Goal: Information Seeking & Learning: Learn about a topic

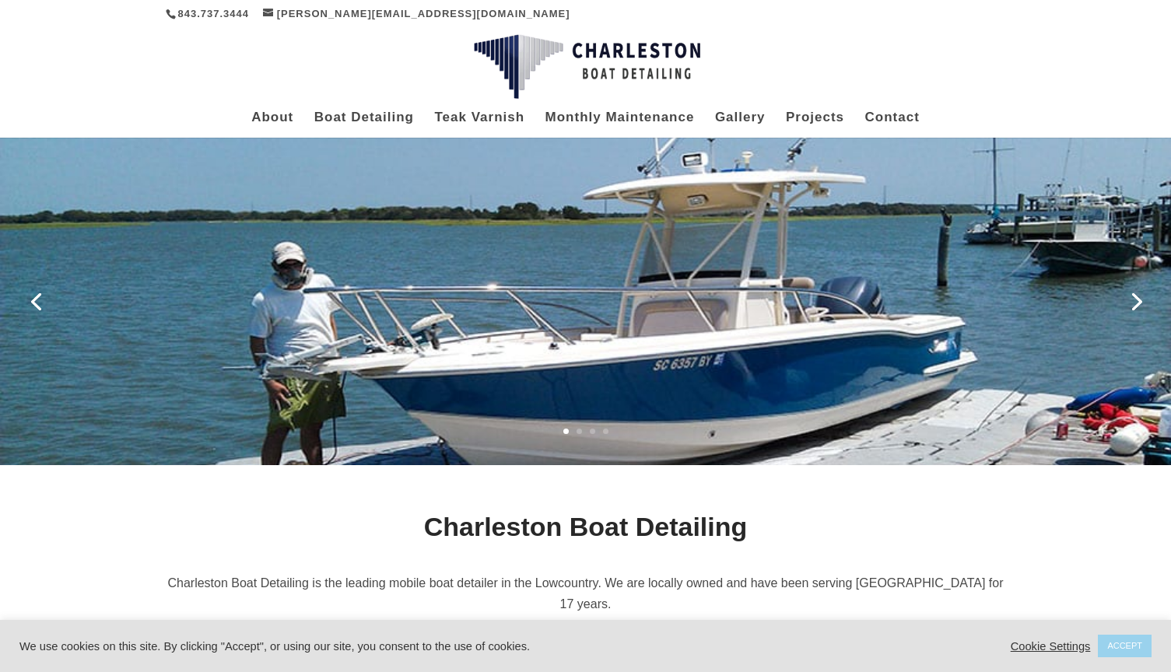
click at [1133, 304] on link "Next" at bounding box center [1135, 300] width 37 height 37
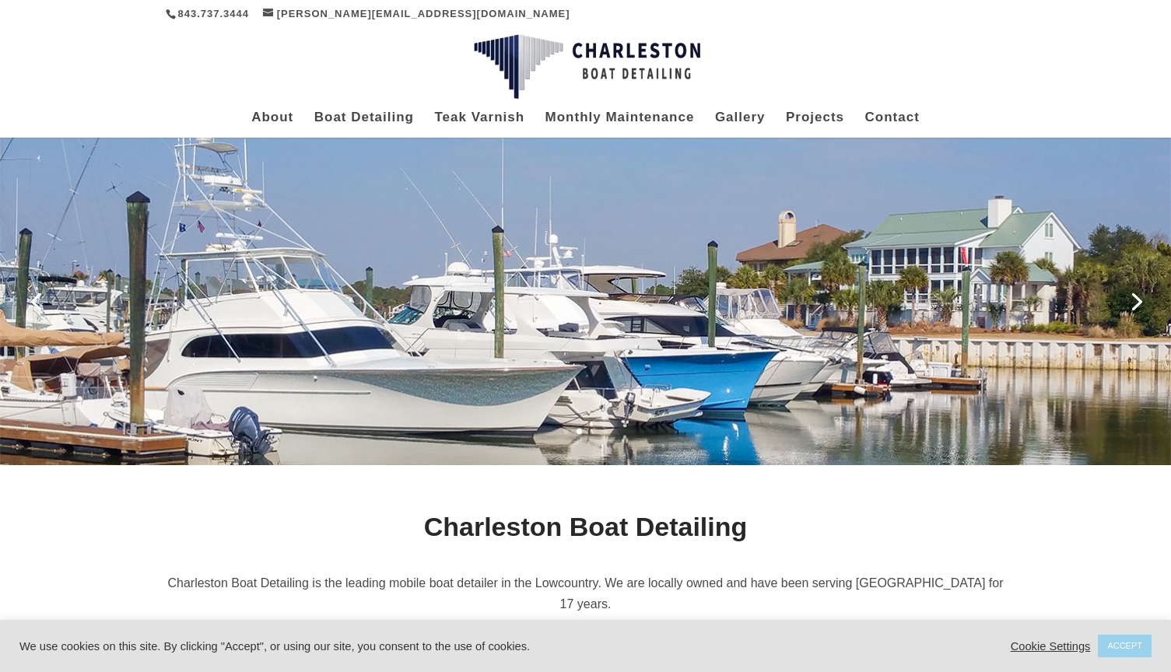
click at [1133, 304] on link "Next" at bounding box center [1135, 300] width 37 height 37
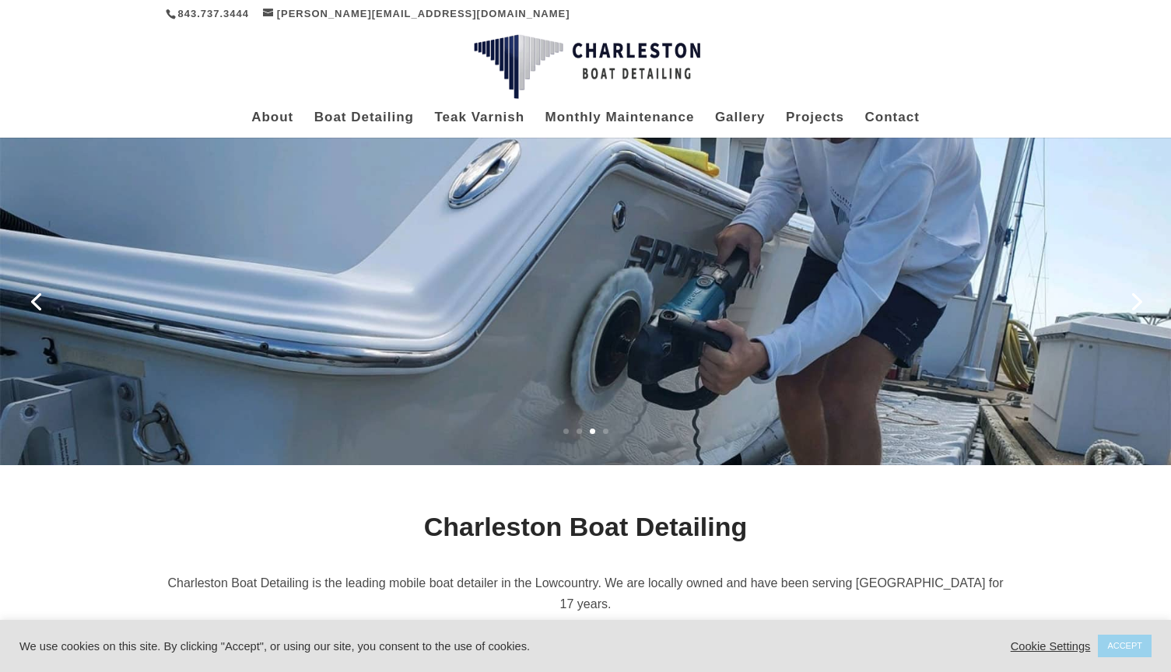
click at [846, 306] on div at bounding box center [585, 300] width 1030 height 330
click at [1142, 300] on link "Next" at bounding box center [1135, 300] width 37 height 37
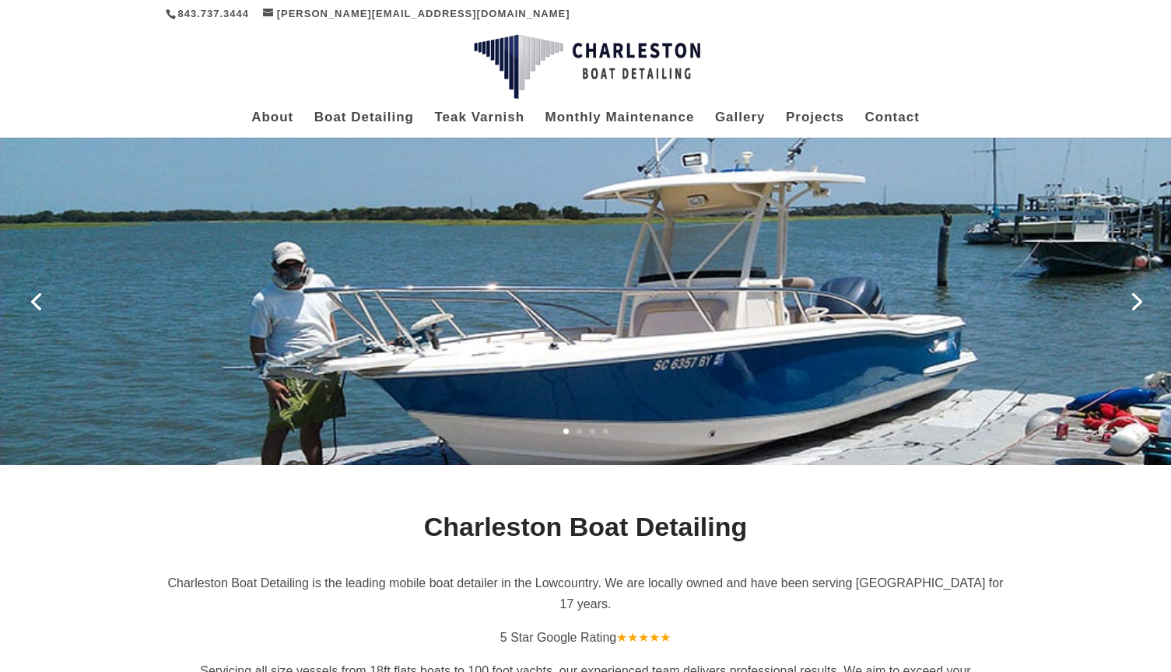
click at [24, 300] on link "Previous" at bounding box center [35, 300] width 37 height 37
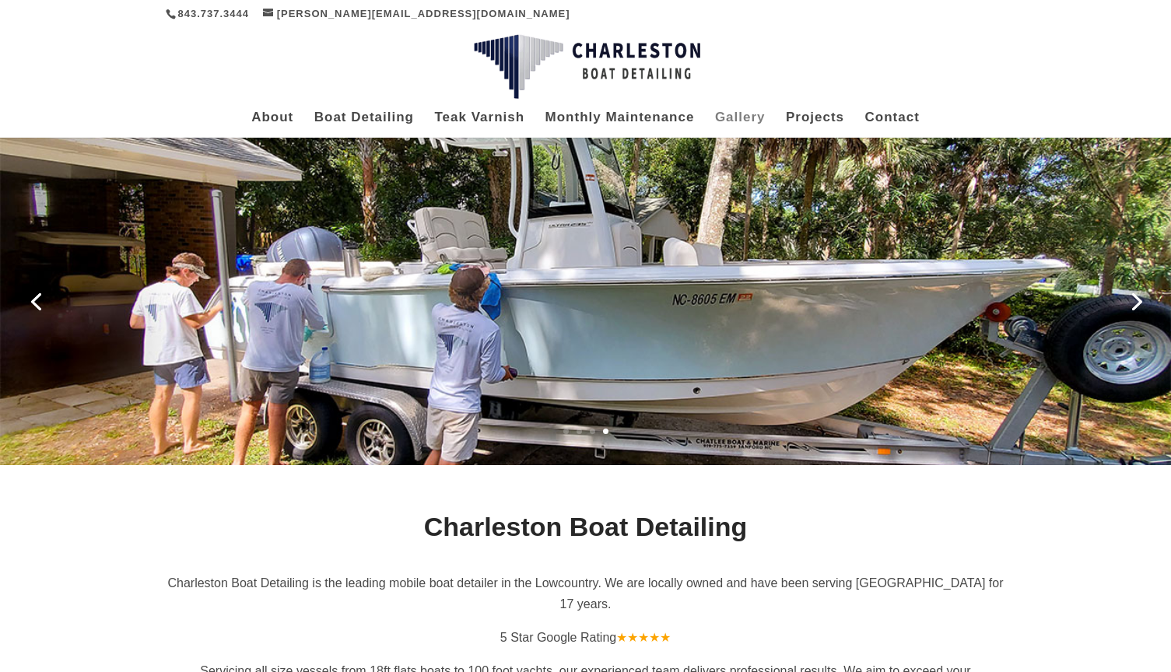
click at [749, 113] on link "Gallery" at bounding box center [740, 125] width 51 height 26
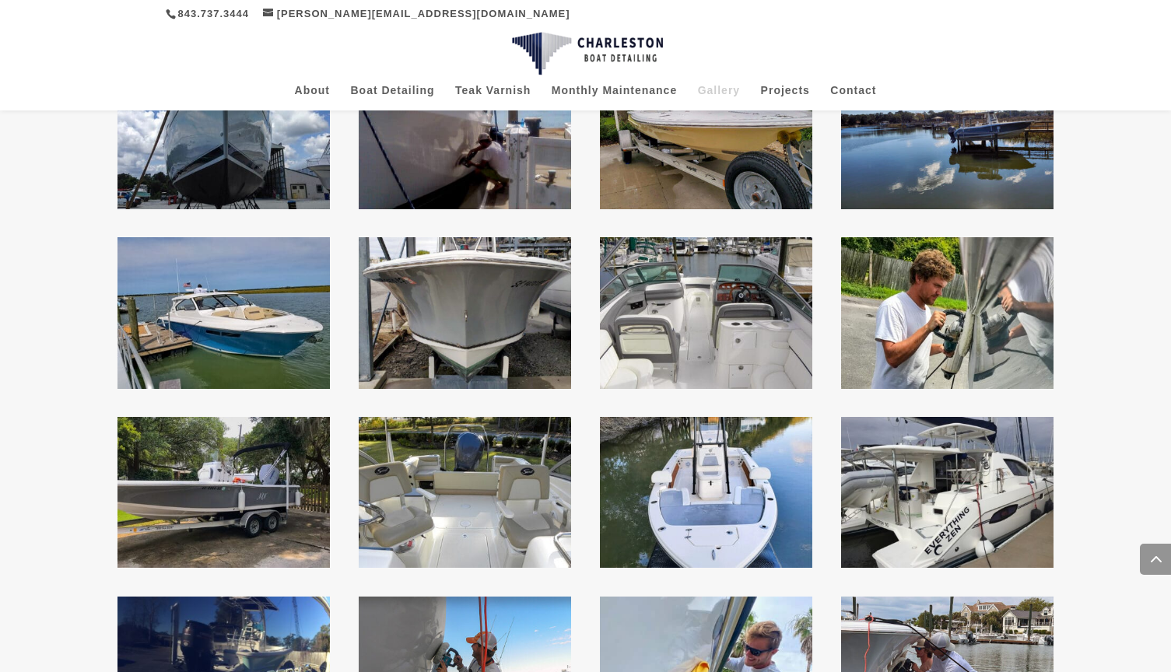
scroll to position [770, 0]
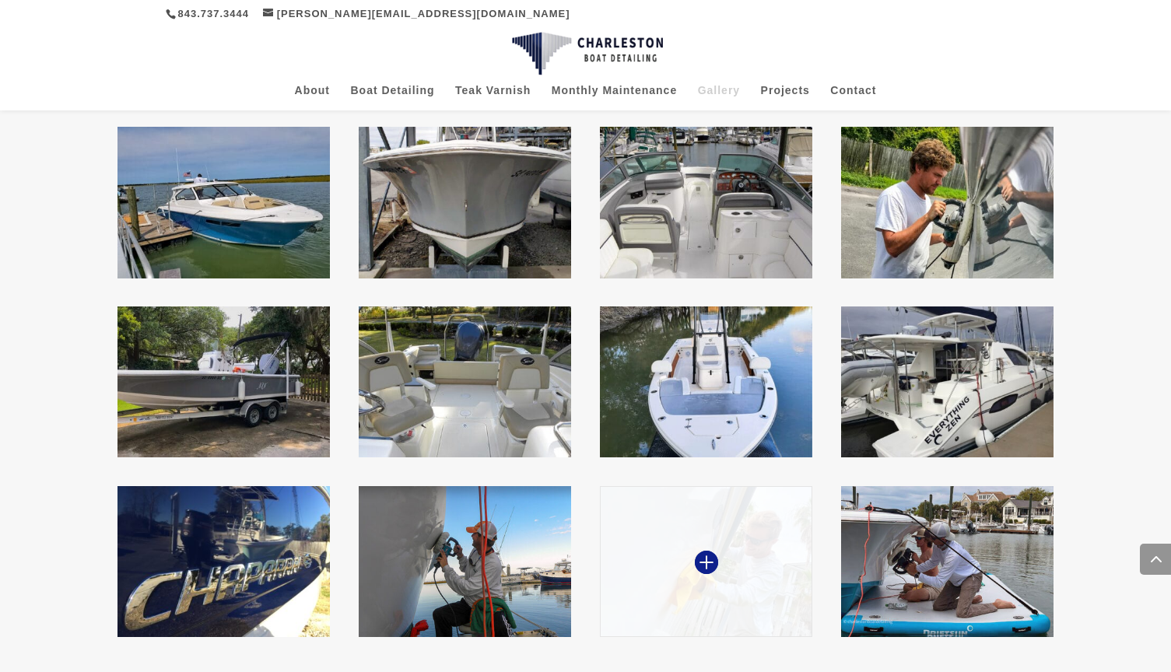
click at [743, 518] on img at bounding box center [706, 561] width 213 height 151
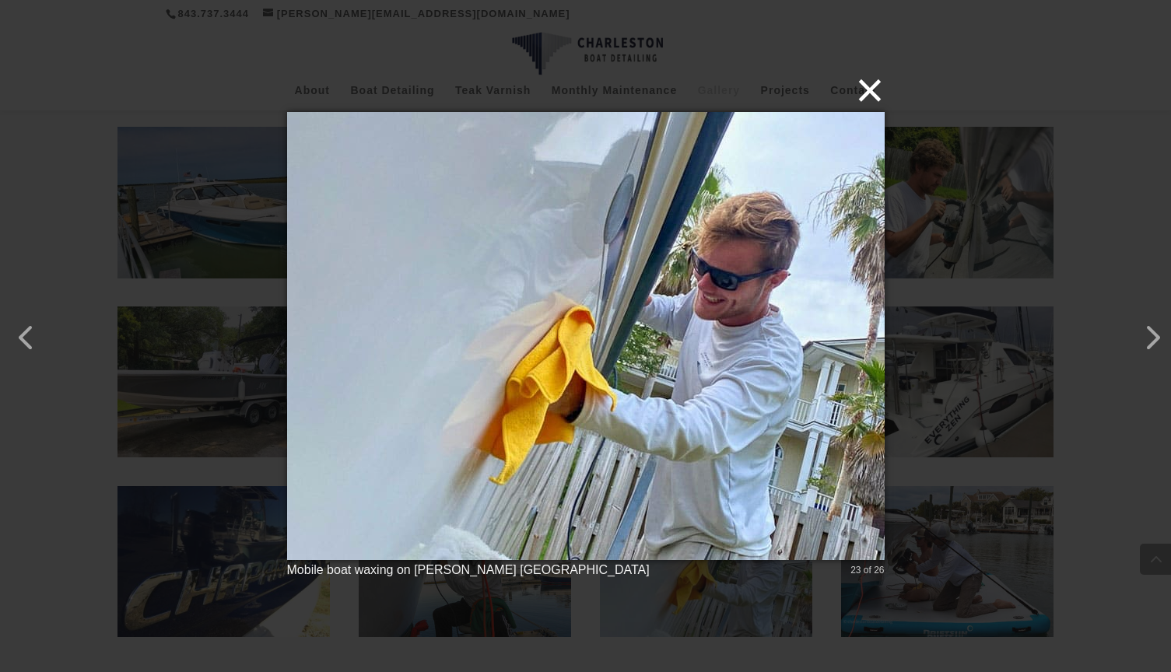
click at [868, 91] on button "×" at bounding box center [591, 90] width 598 height 34
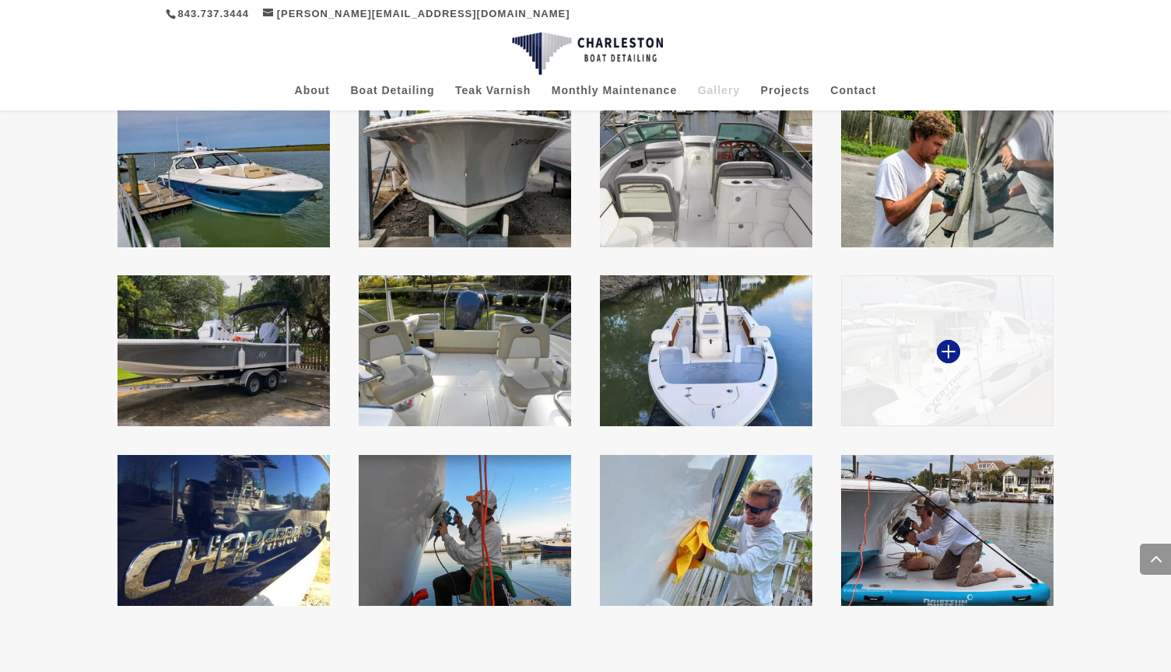
scroll to position [812, 0]
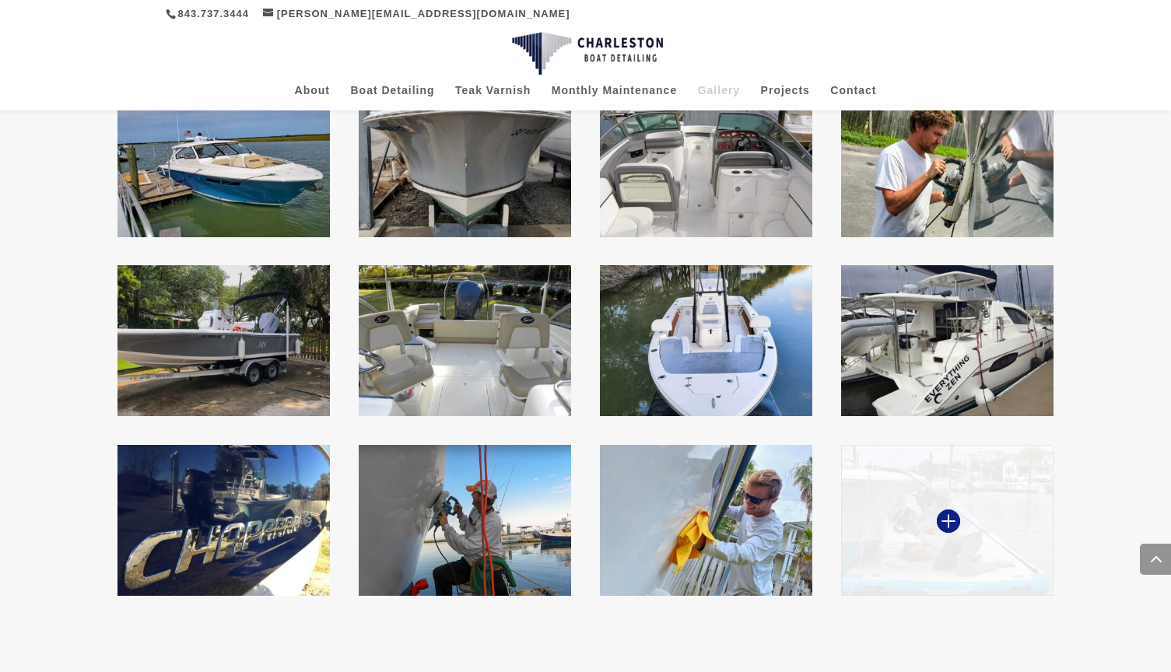
click at [1011, 474] on img at bounding box center [947, 520] width 213 height 151
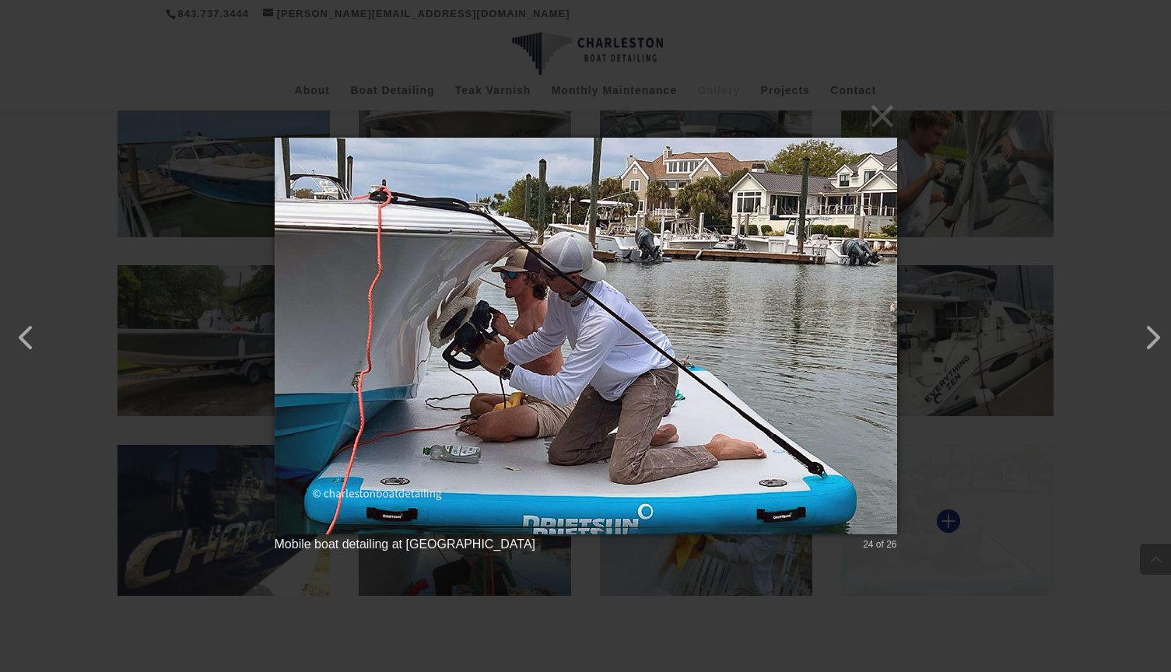
click at [1011, 474] on div "× Mobile boat detailing at Wild Dunes Yacht Harbor 24 of 26 Loading..." at bounding box center [585, 336] width 1171 height 672
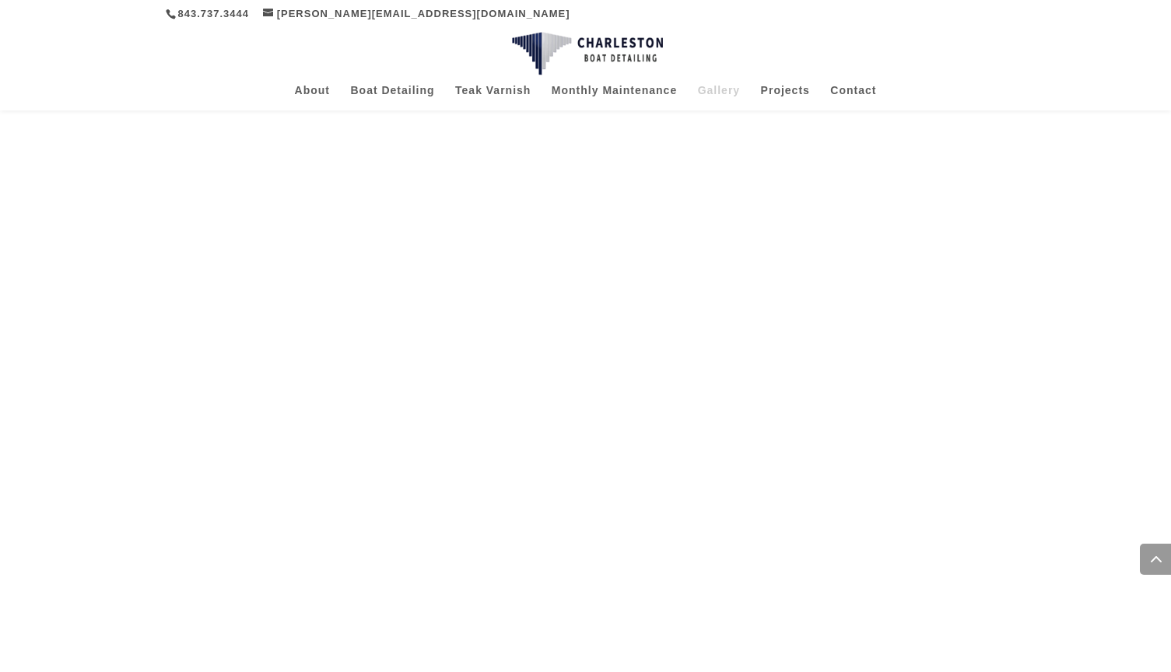
scroll to position [3347, 0]
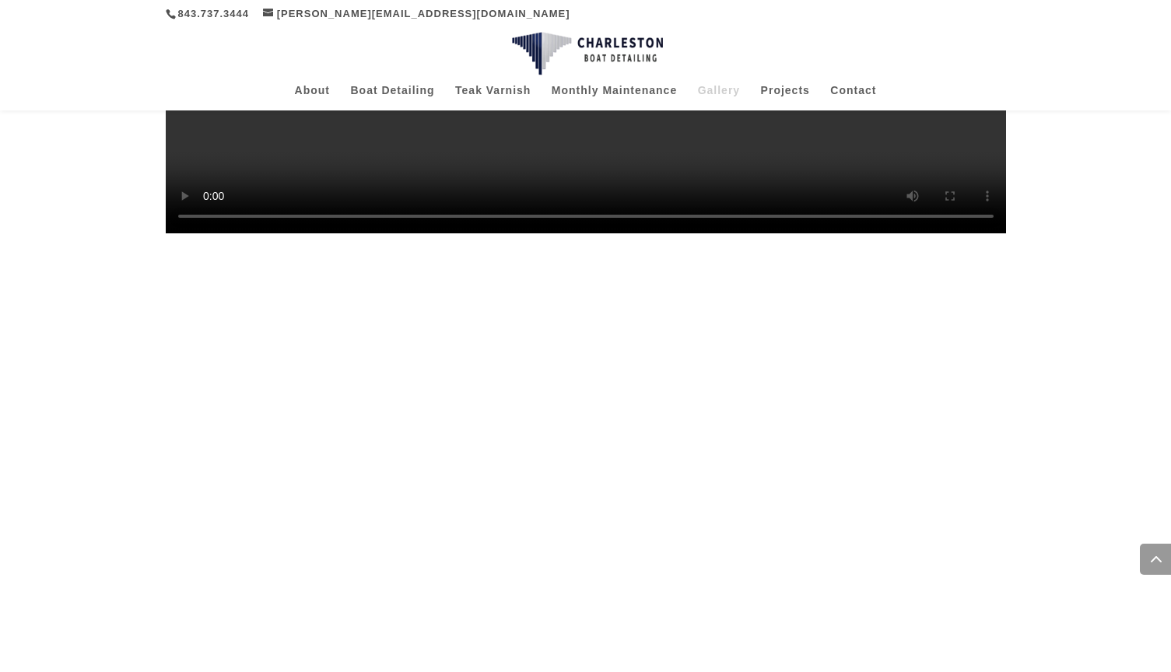
click at [411, 233] on video at bounding box center [586, 23] width 840 height 420
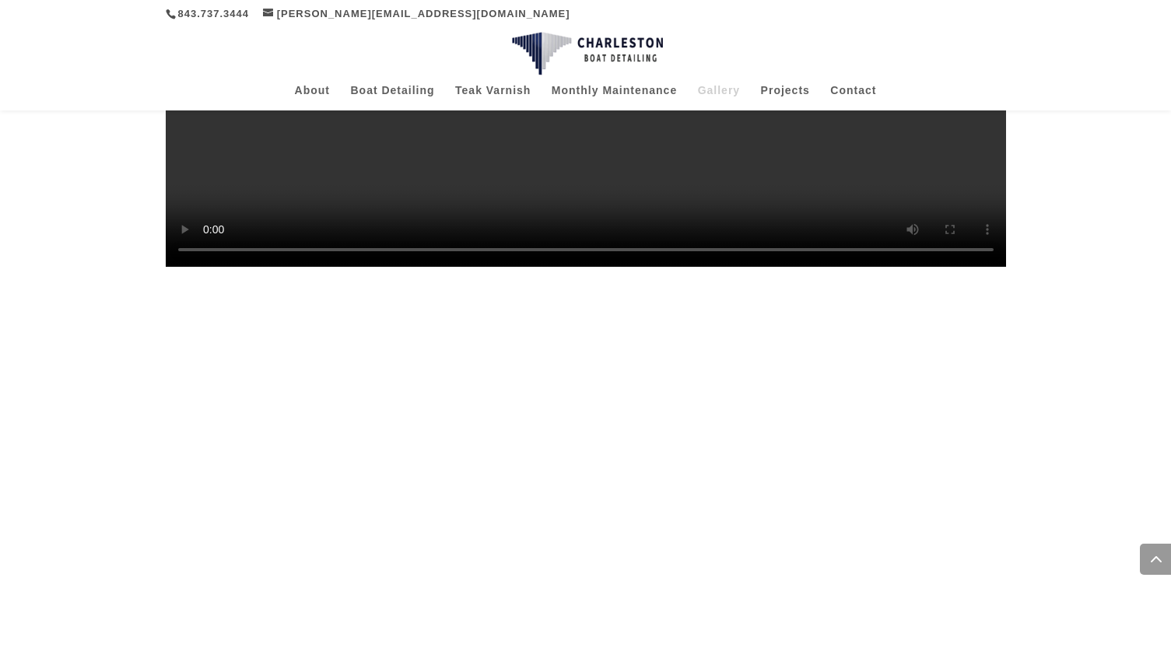
scroll to position [3293, 0]
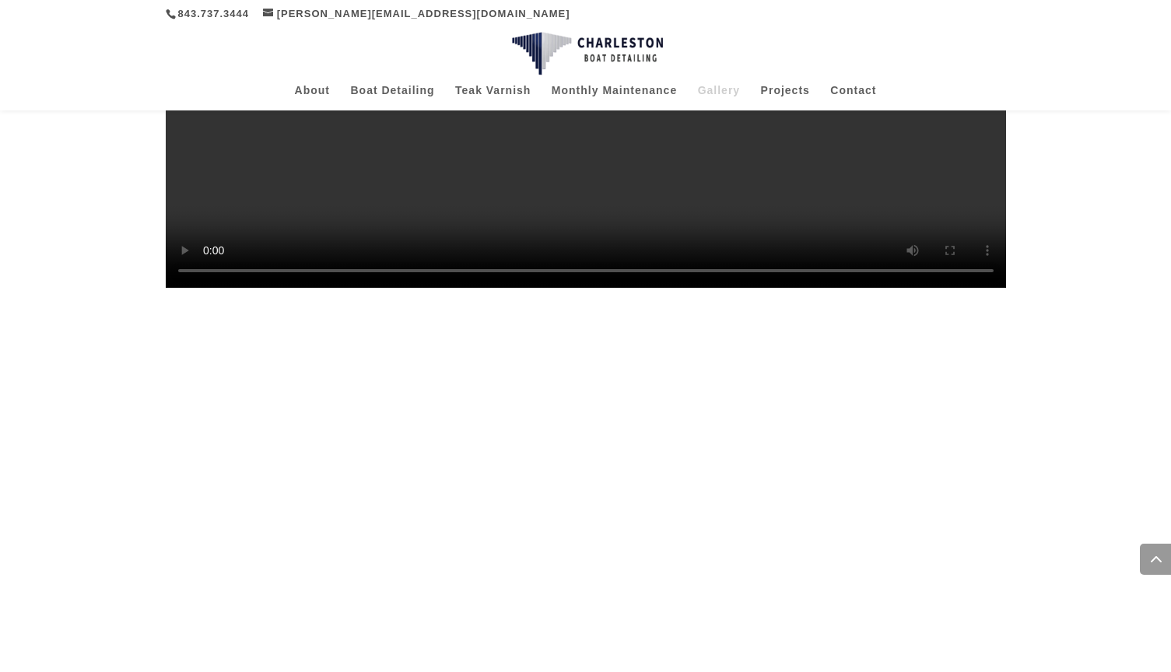
click at [458, 288] on video at bounding box center [586, 78] width 840 height 420
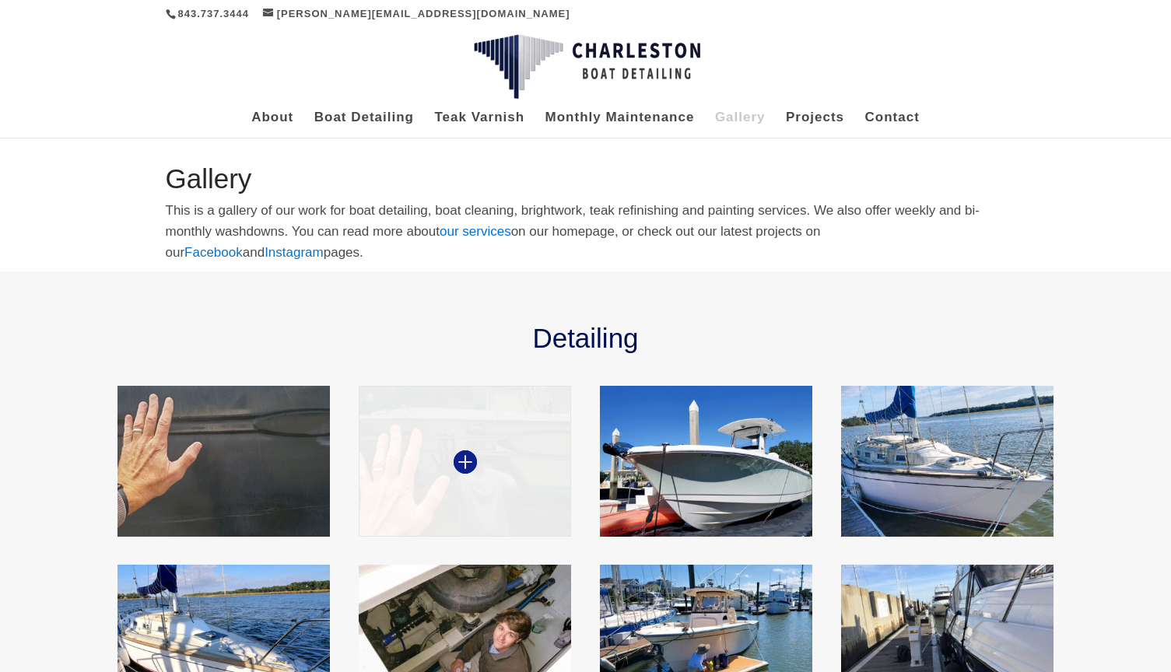
scroll to position [0, 0]
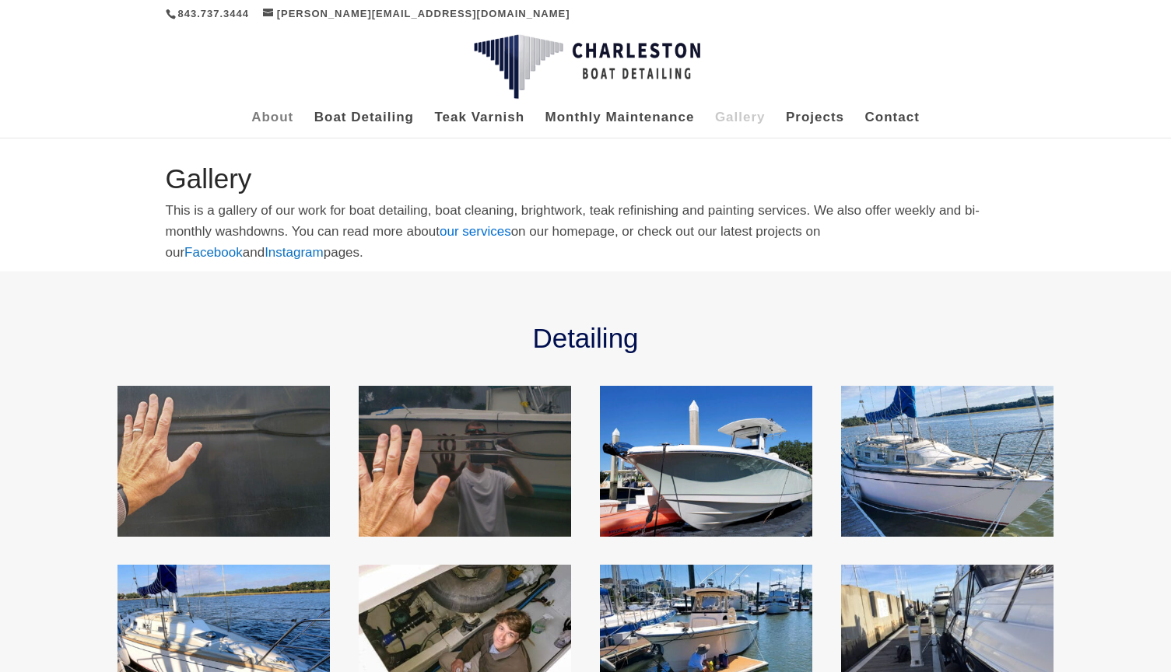
click at [289, 112] on link "About" at bounding box center [272, 125] width 42 height 26
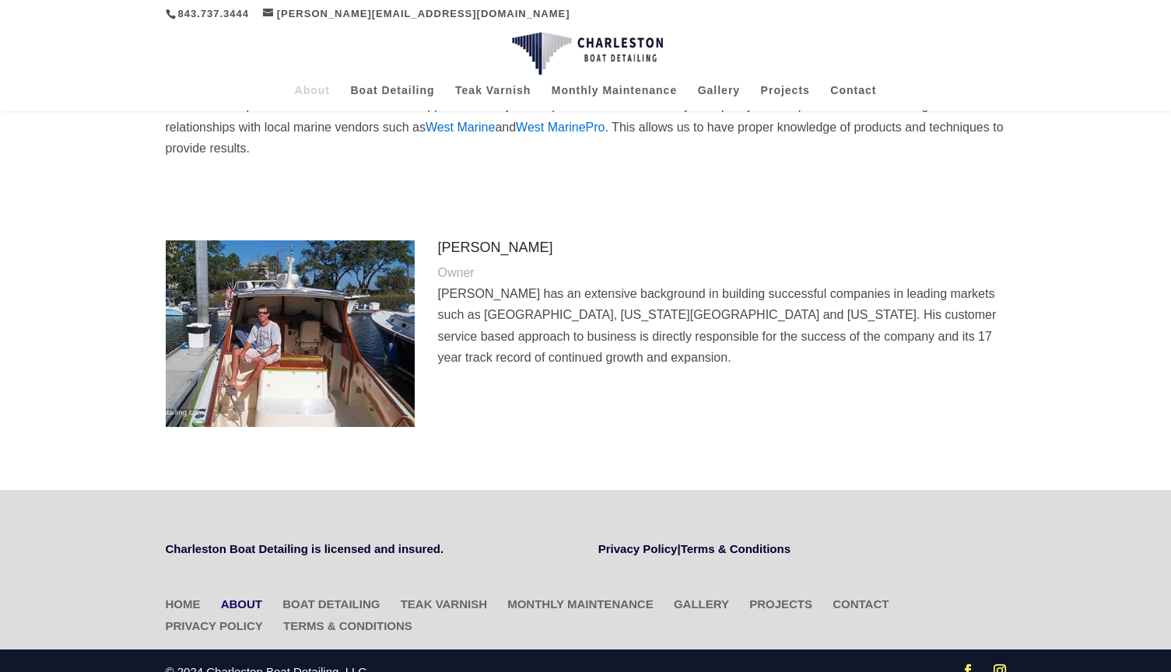
scroll to position [394, 0]
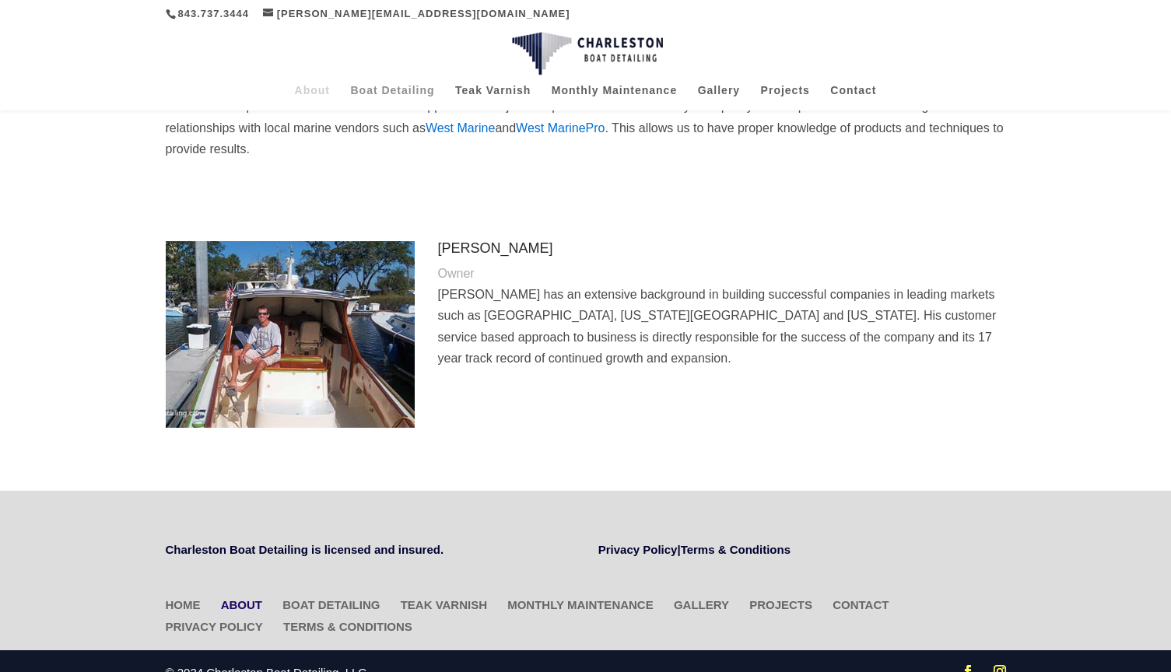
click at [405, 92] on link "Boat Detailing" at bounding box center [392, 98] width 84 height 26
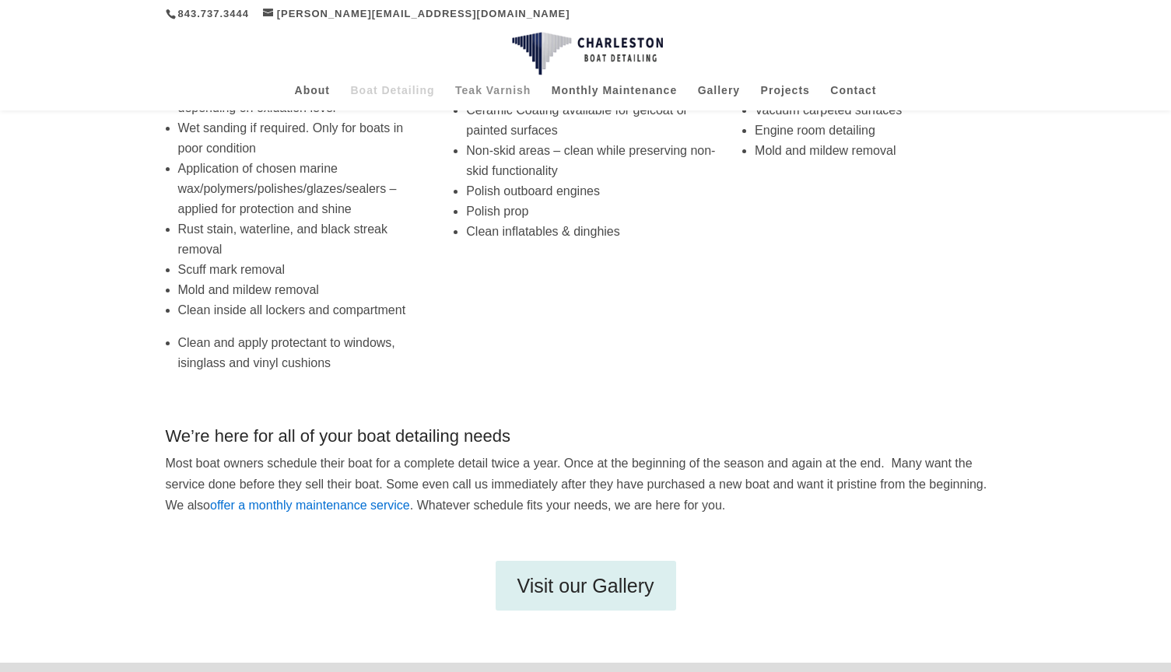
scroll to position [343, 0]
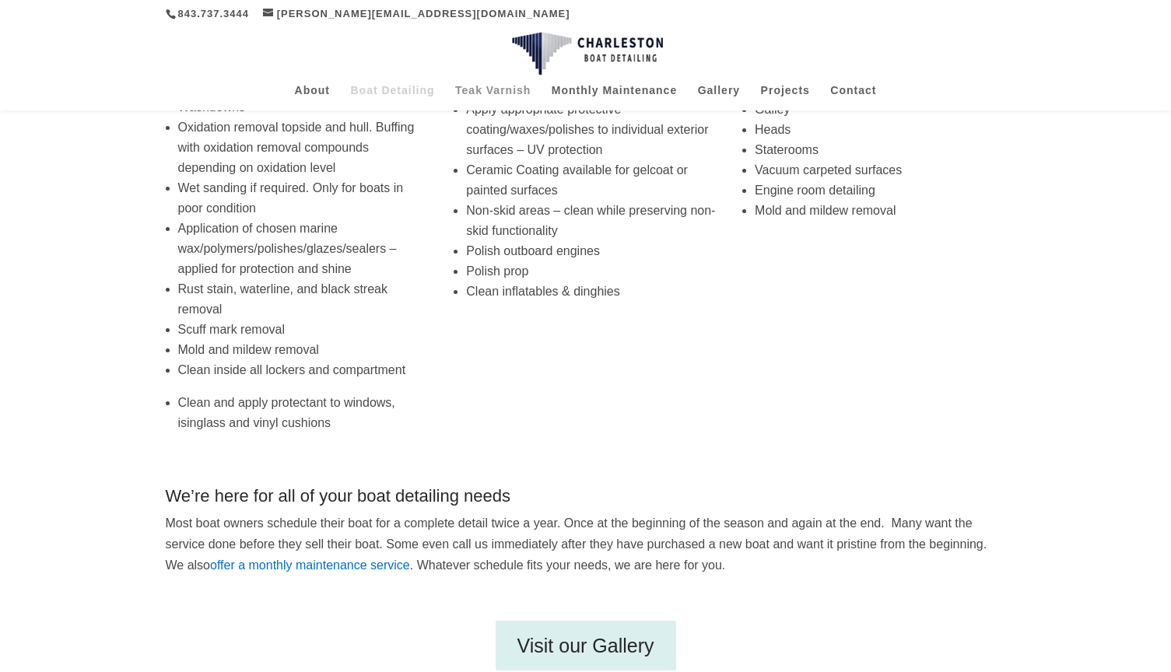
click at [506, 90] on link "Teak Varnish" at bounding box center [492, 98] width 75 height 26
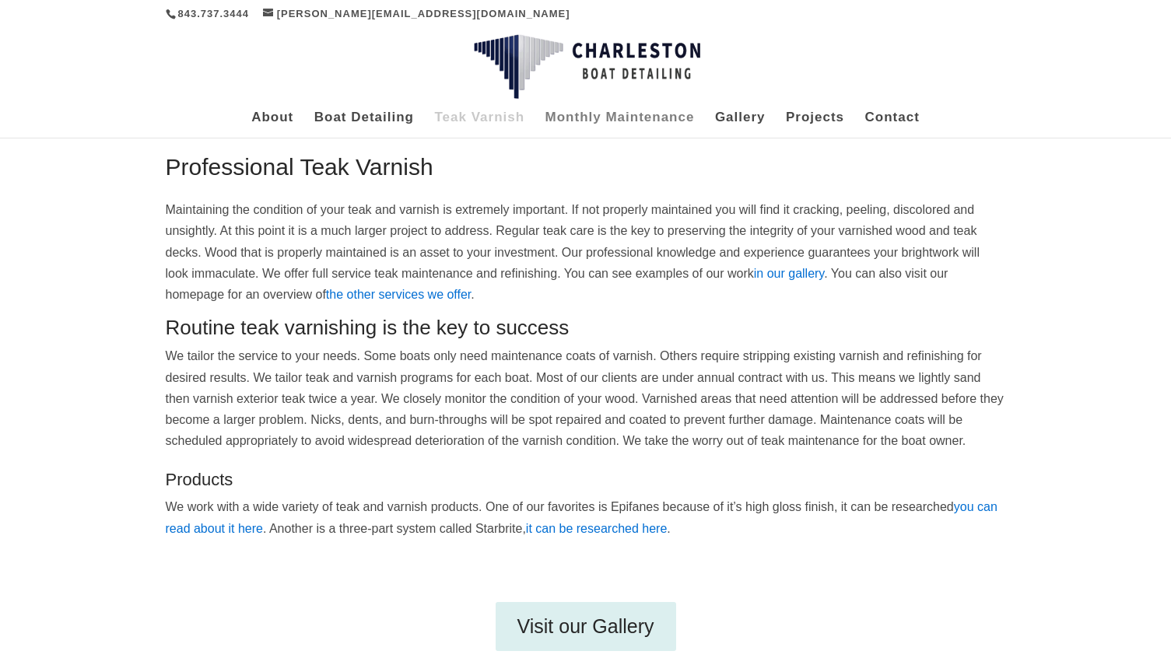
click at [643, 118] on link "Monthly Maintenance" at bounding box center [620, 125] width 149 height 26
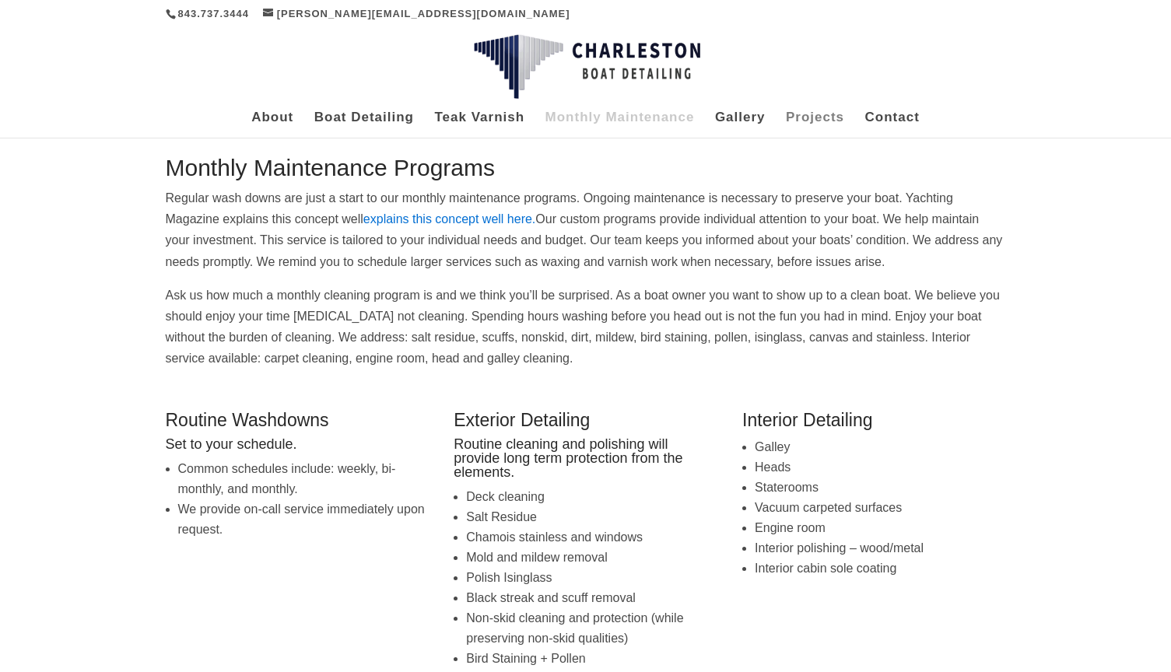
click at [815, 117] on link "Projects" at bounding box center [815, 125] width 58 height 26
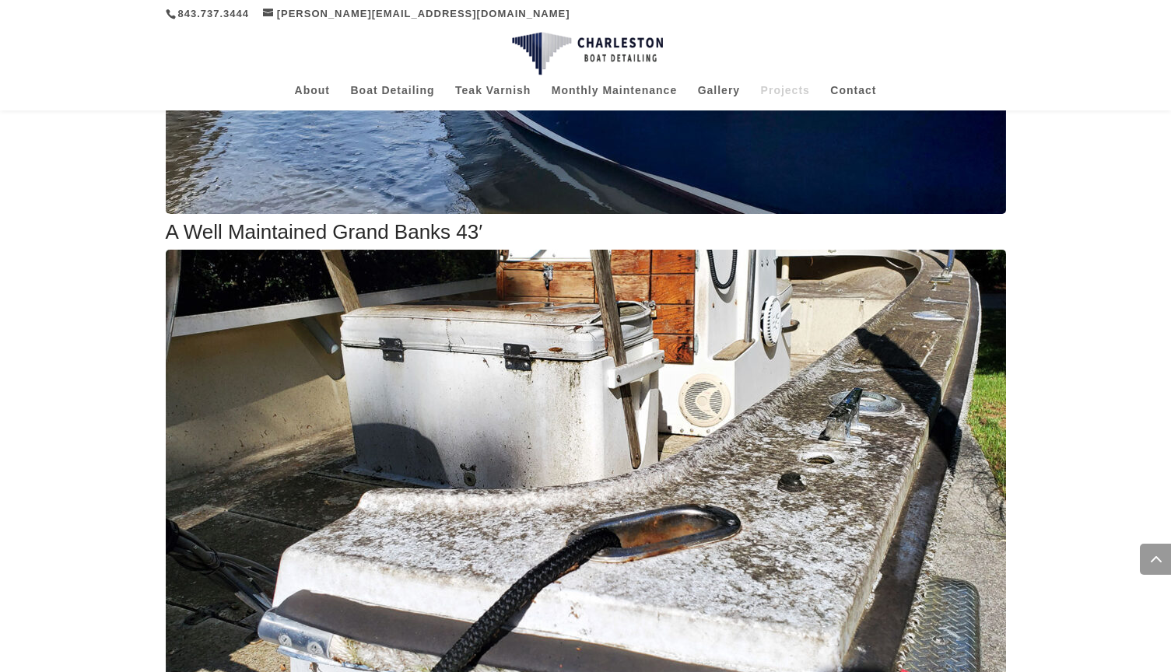
scroll to position [1130, 0]
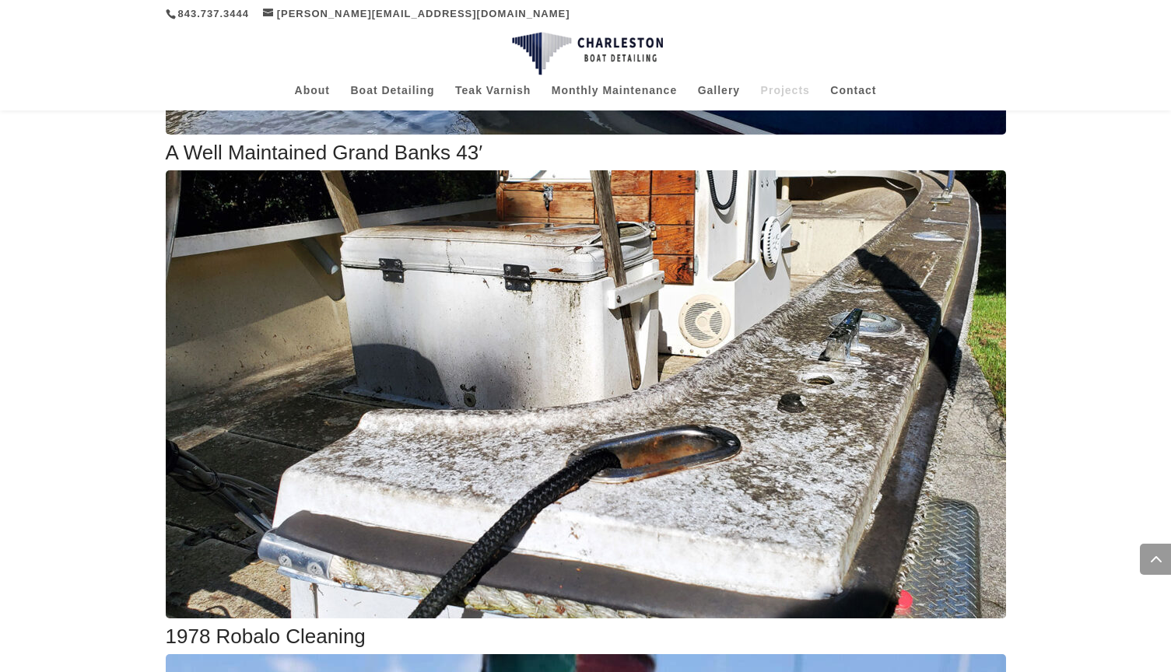
click at [591, 261] on img at bounding box center [586, 394] width 840 height 448
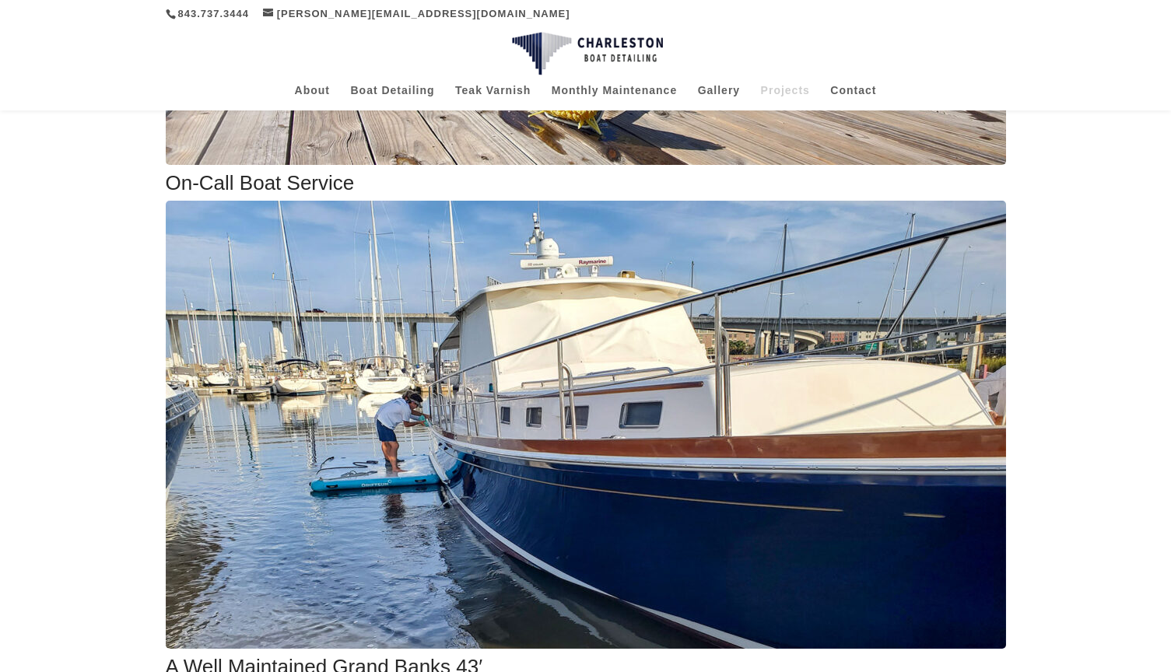
scroll to position [643, 0]
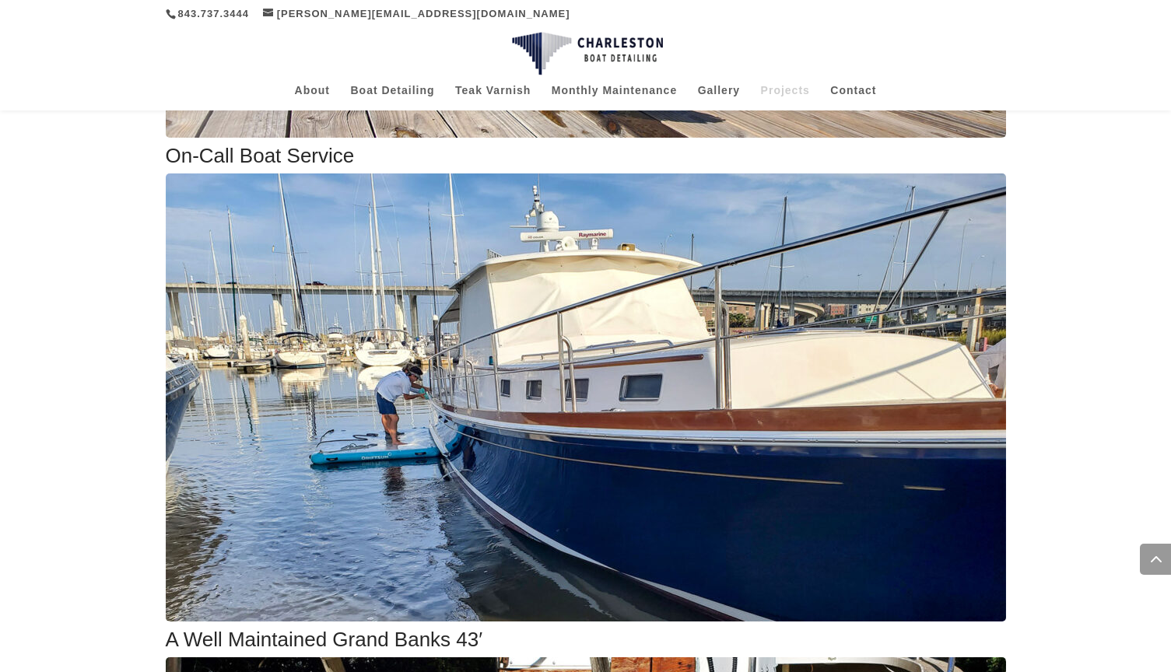
click at [375, 347] on img at bounding box center [586, 398] width 840 height 448
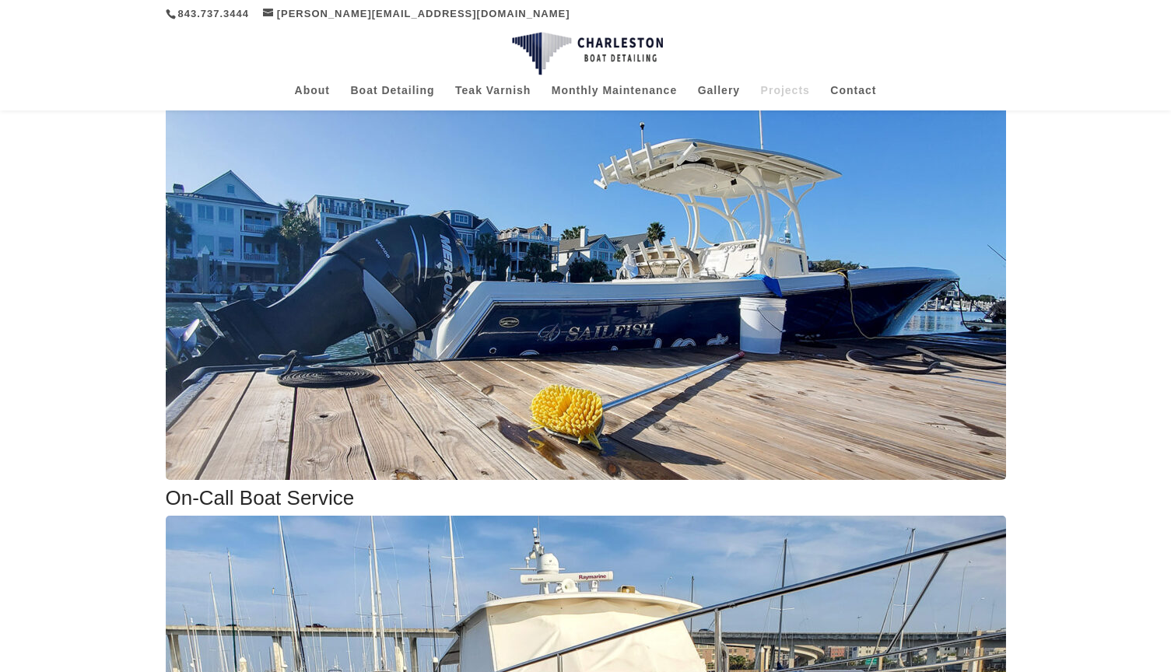
scroll to position [262, 0]
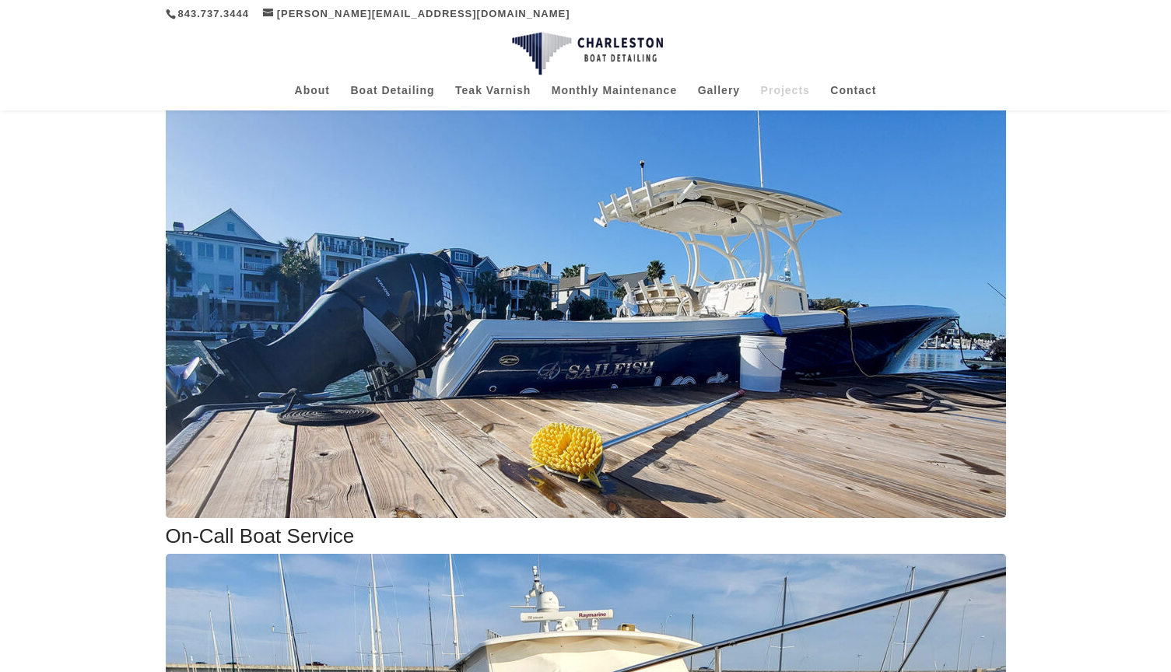
click at [477, 364] on img at bounding box center [586, 294] width 840 height 448
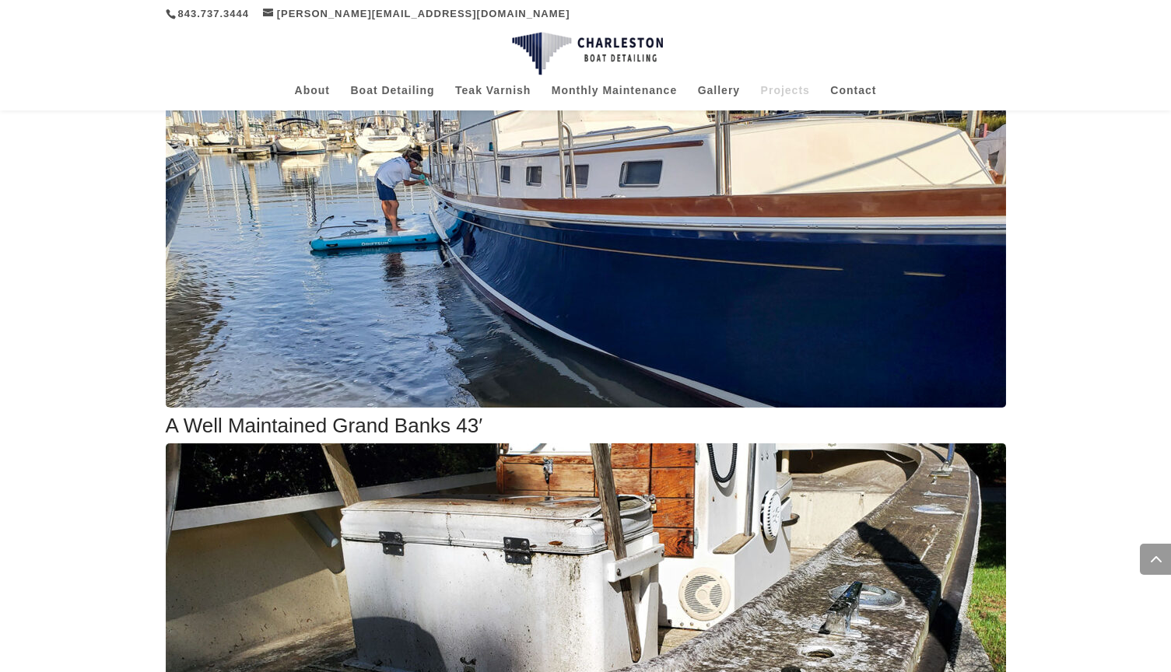
scroll to position [960, 0]
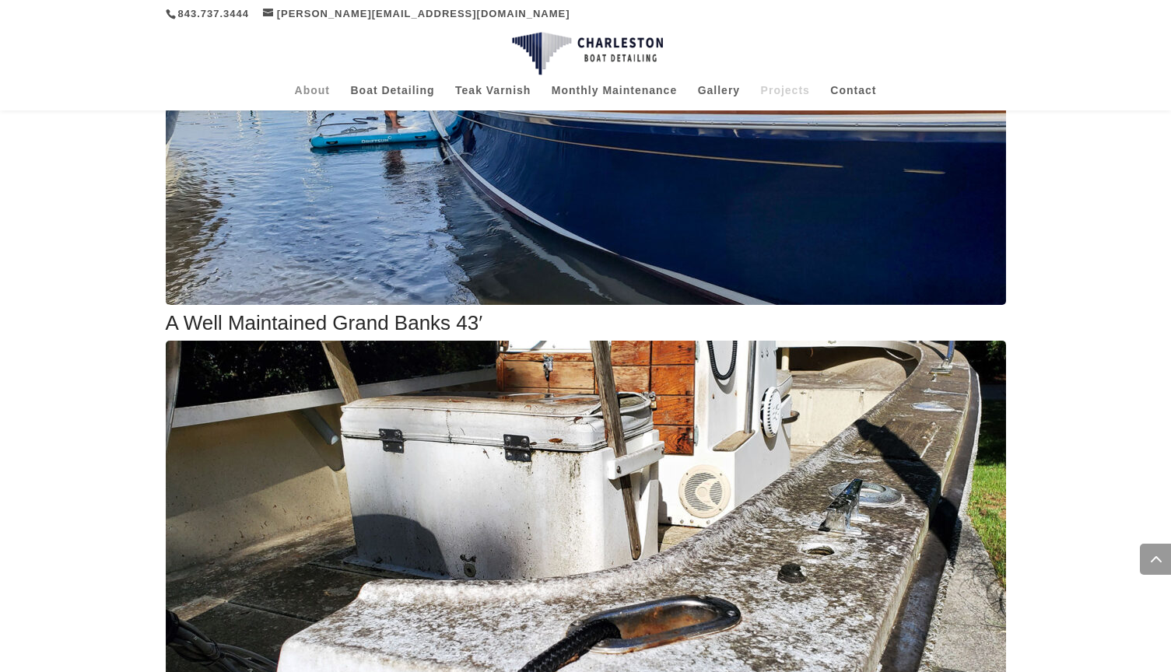
click at [314, 89] on link "About" at bounding box center [312, 98] width 35 height 26
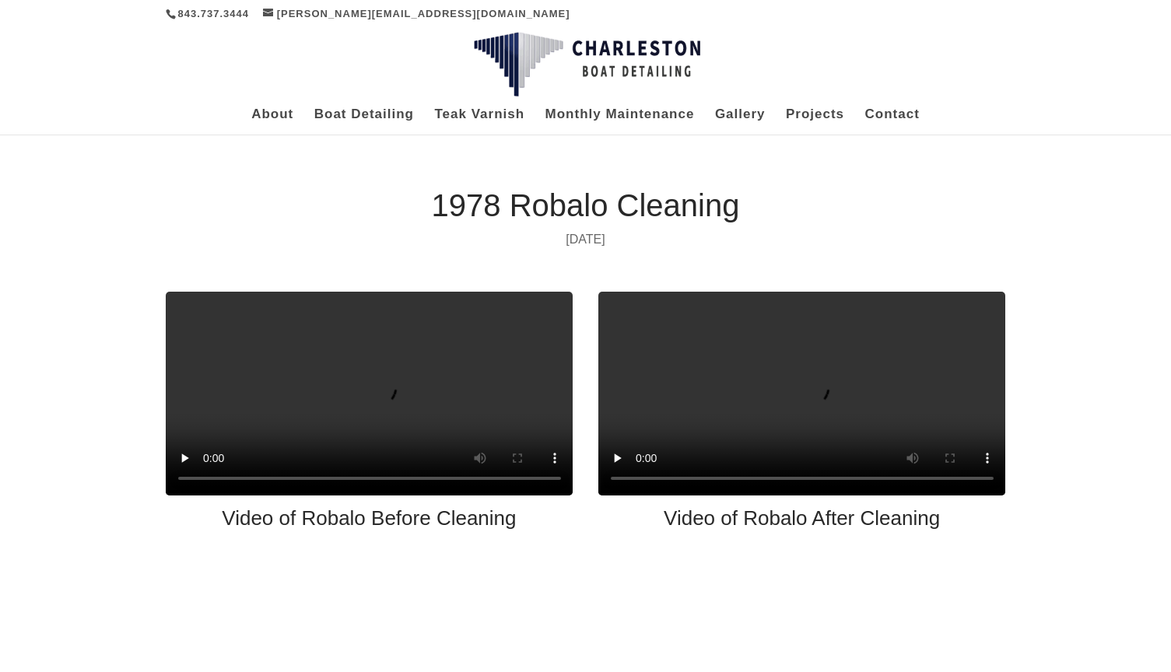
click at [362, 409] on video at bounding box center [370, 394] width 408 height 204
click at [455, 390] on video at bounding box center [370, 394] width 408 height 204
click at [911, 382] on video at bounding box center [802, 394] width 408 height 204
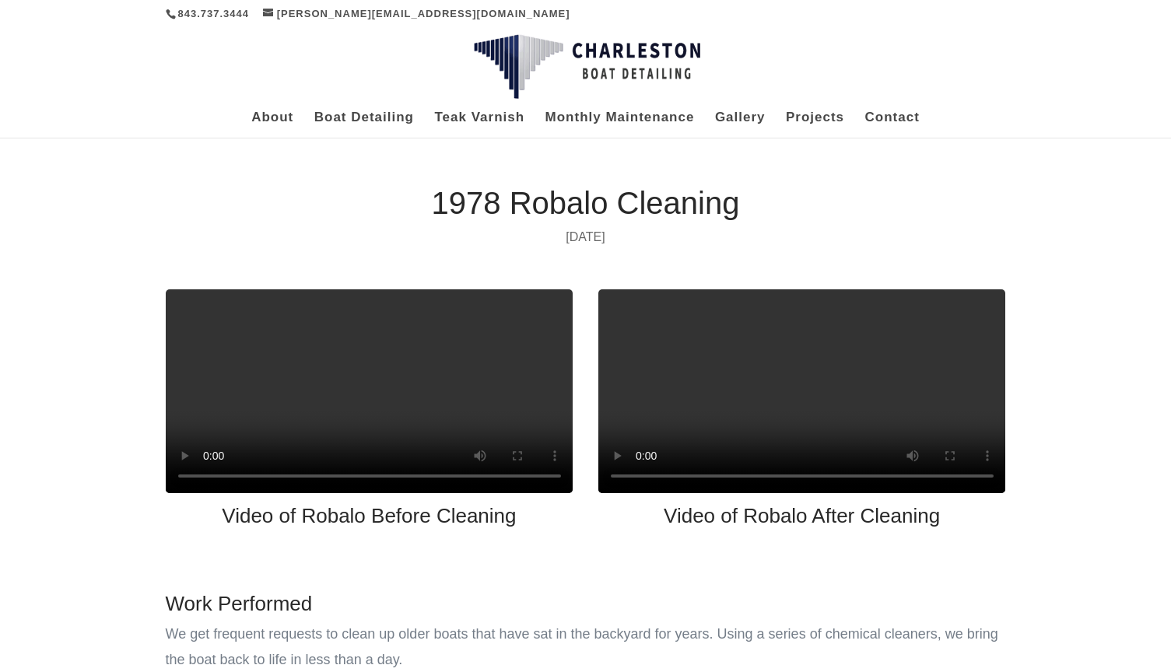
click at [737, 373] on video at bounding box center [802, 391] width 408 height 204
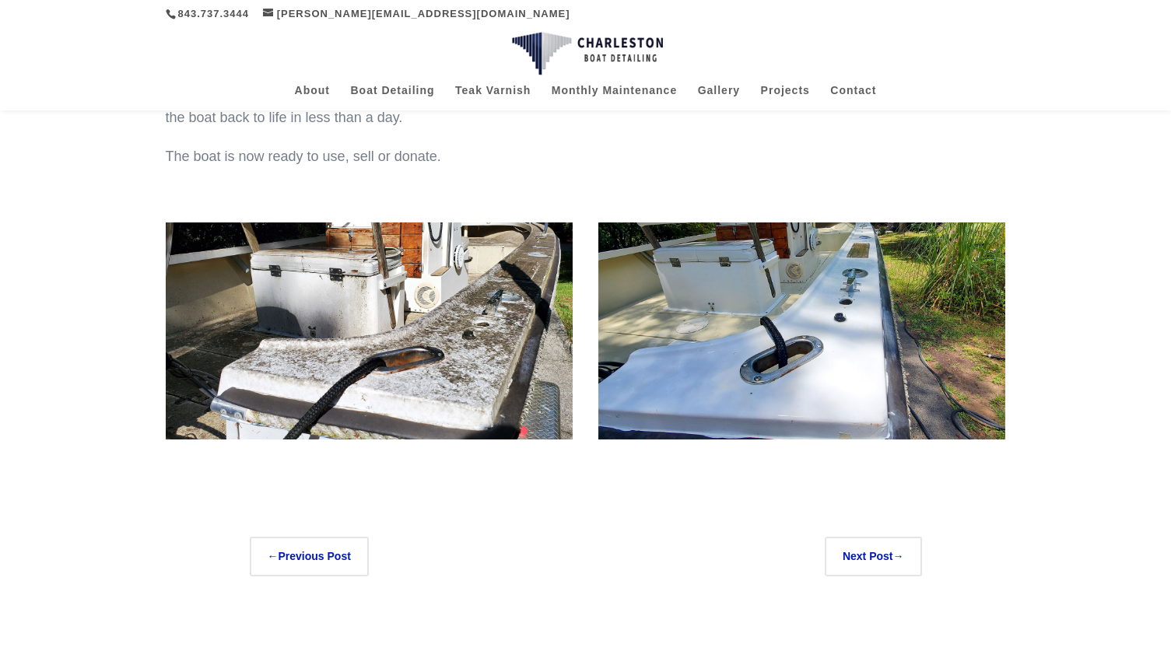
scroll to position [560, 0]
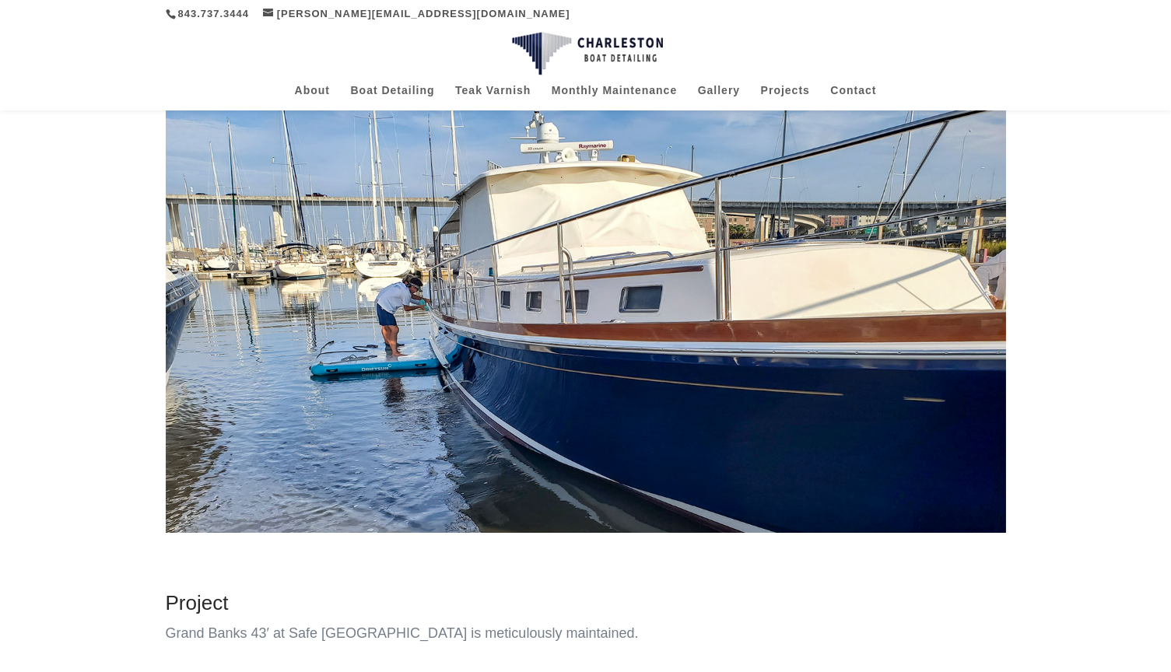
scroll to position [151, 0]
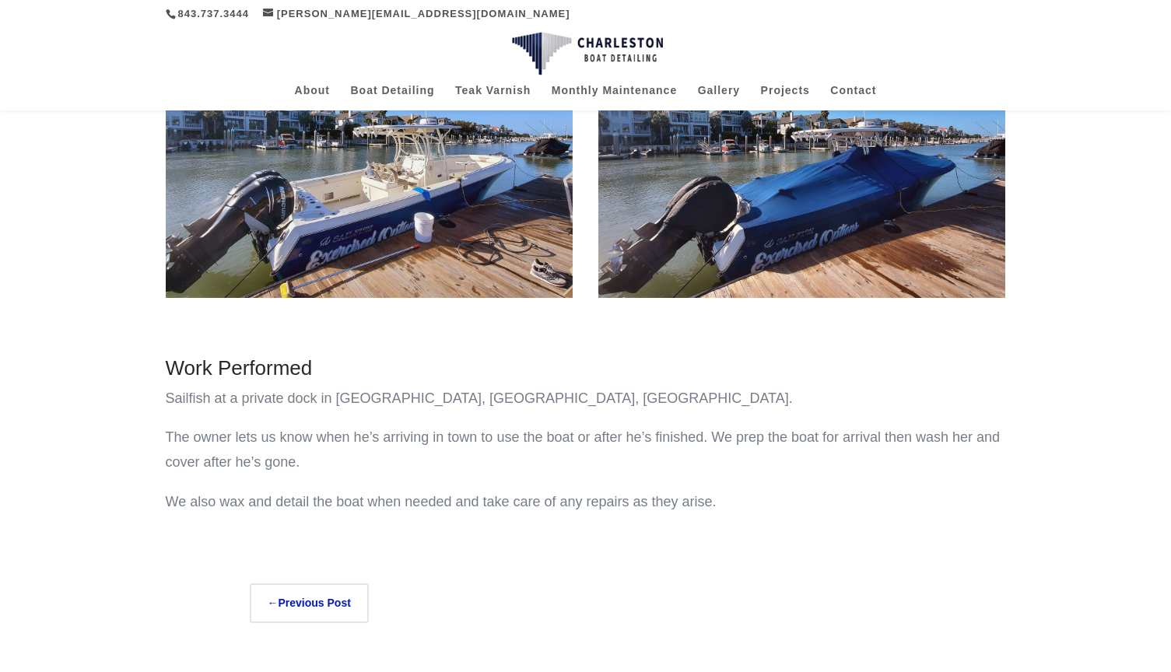
scroll to position [181, 0]
